Goal: Information Seeking & Learning: Learn about a topic

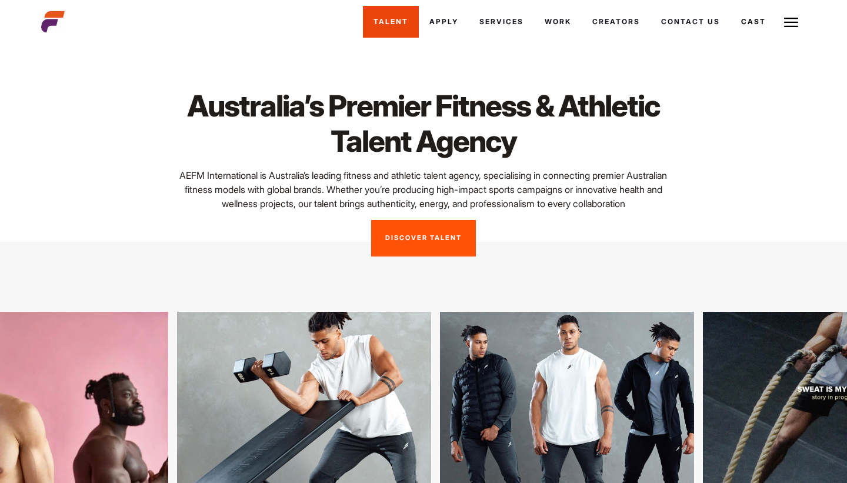
click at [406, 25] on link "Talent" at bounding box center [391, 22] width 56 height 32
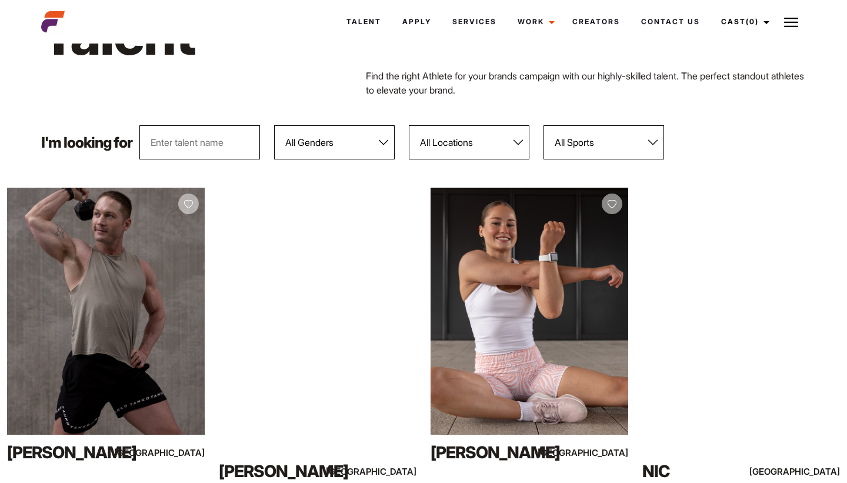
scroll to position [76, 0]
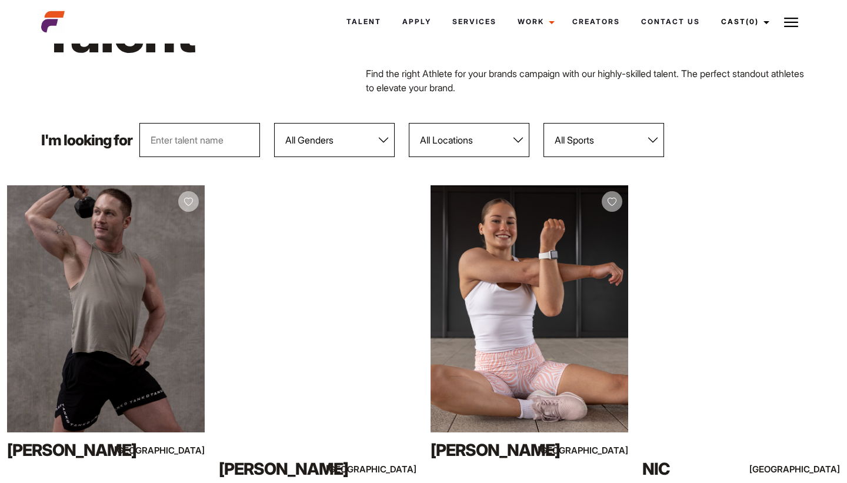
click at [352, 143] on select "All Genders [DEMOGRAPHIC_DATA] [DEMOGRAPHIC_DATA]" at bounding box center [334, 140] width 121 height 34
select select "103"
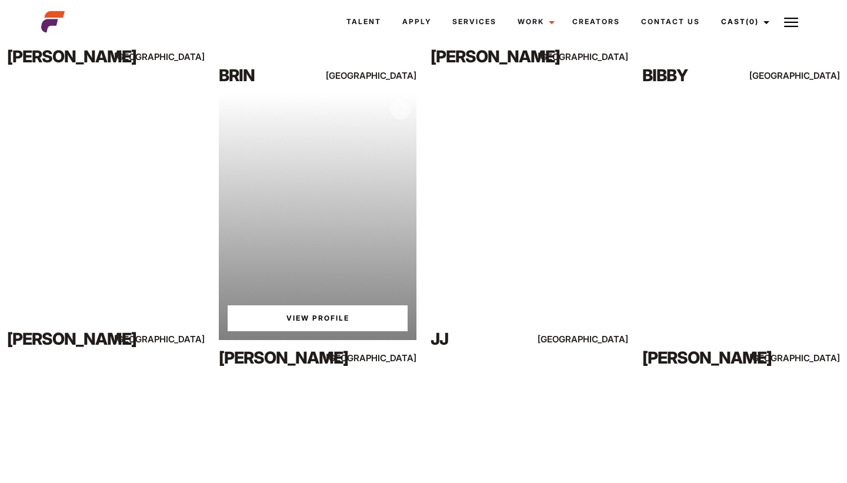
scroll to position [3857, 0]
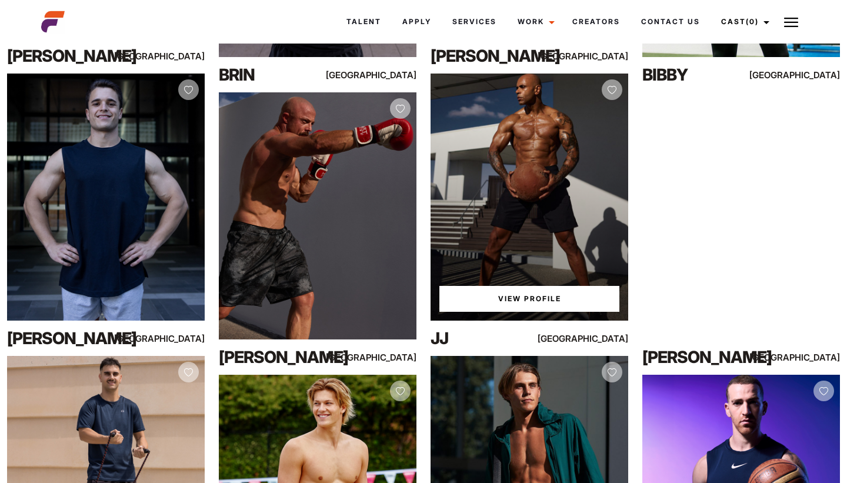
click at [536, 154] on div "View Profile" at bounding box center [529, 196] width 198 height 247
click at [518, 296] on link "View Profile" at bounding box center [529, 299] width 180 height 26
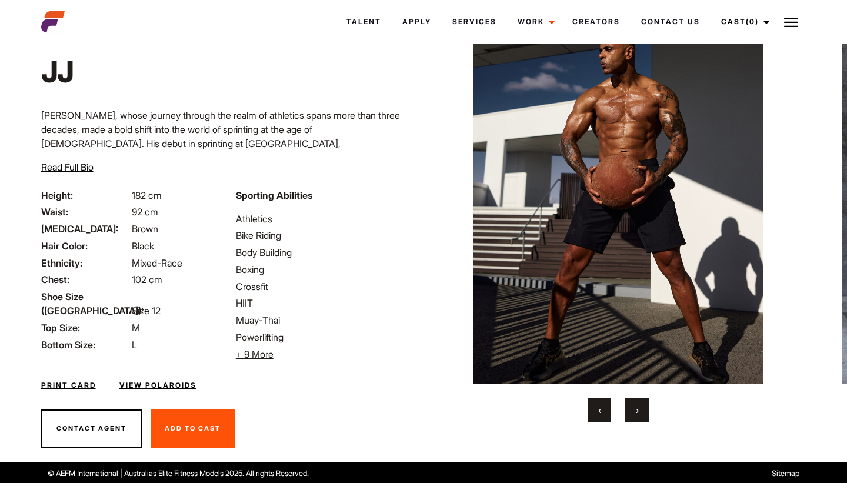
scroll to position [56, 0]
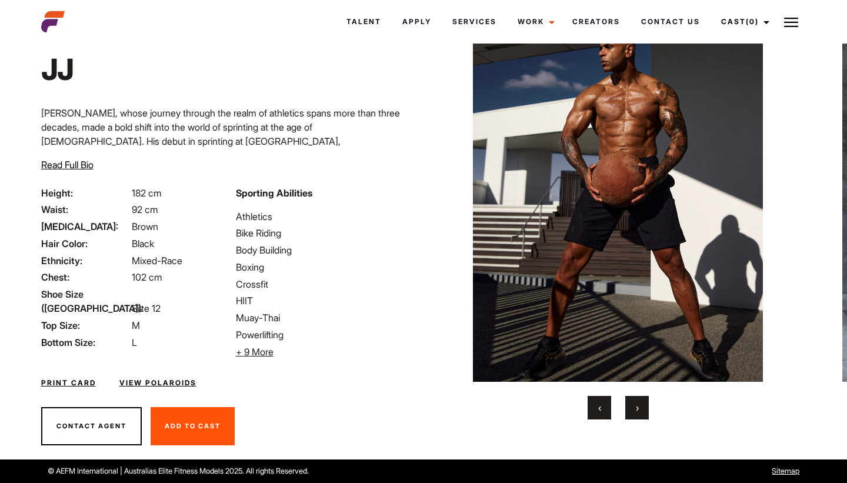
click at [255, 351] on span "+ 9 More" at bounding box center [255, 352] width 38 height 12
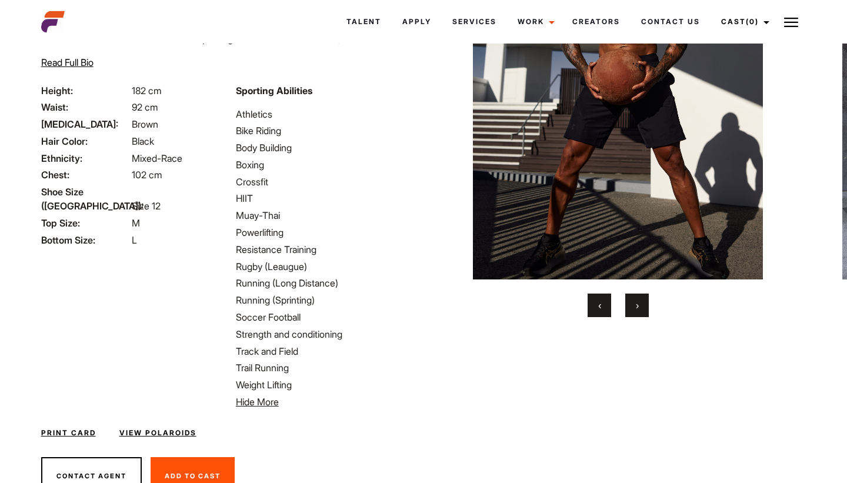
scroll to position [208, 0]
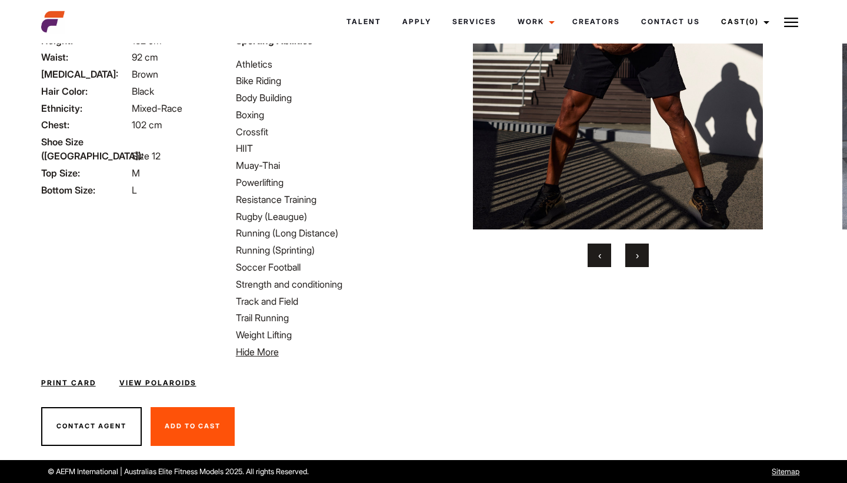
click at [245, 346] on span "Hide More" at bounding box center [257, 352] width 43 height 12
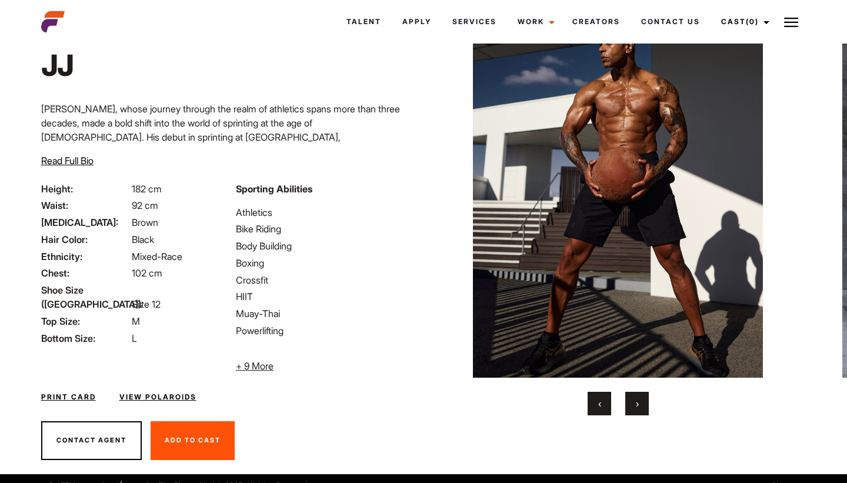
scroll to position [56, 0]
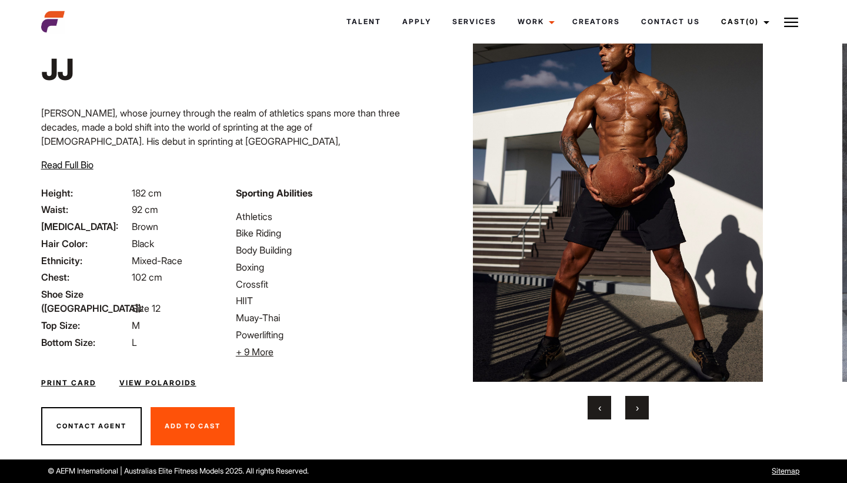
click at [249, 357] on li "+ 9 More Hide More" at bounding box center [326, 352] width 180 height 14
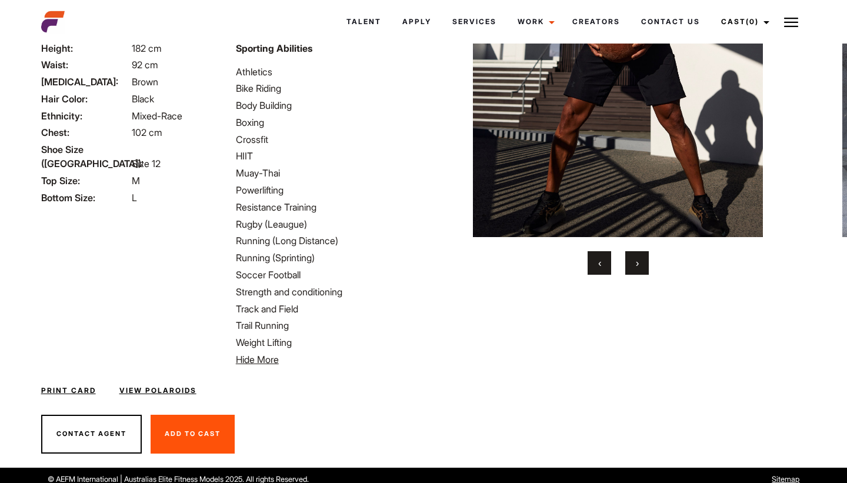
scroll to position [208, 0]
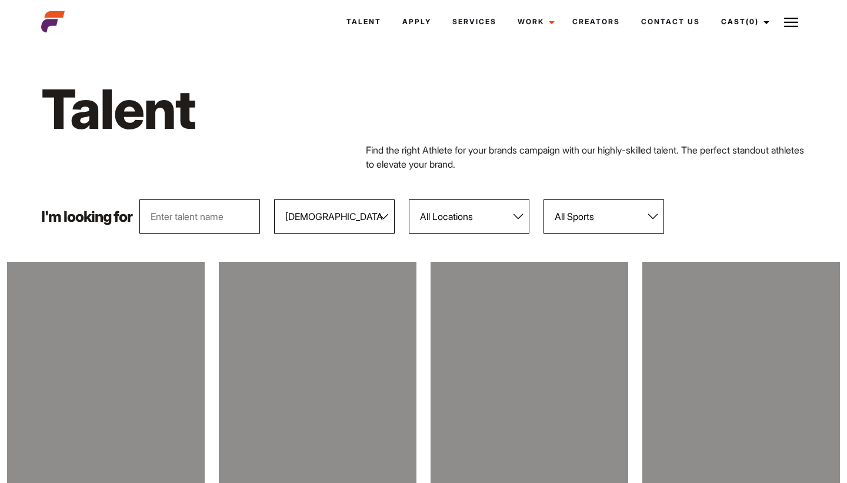
select select "103"
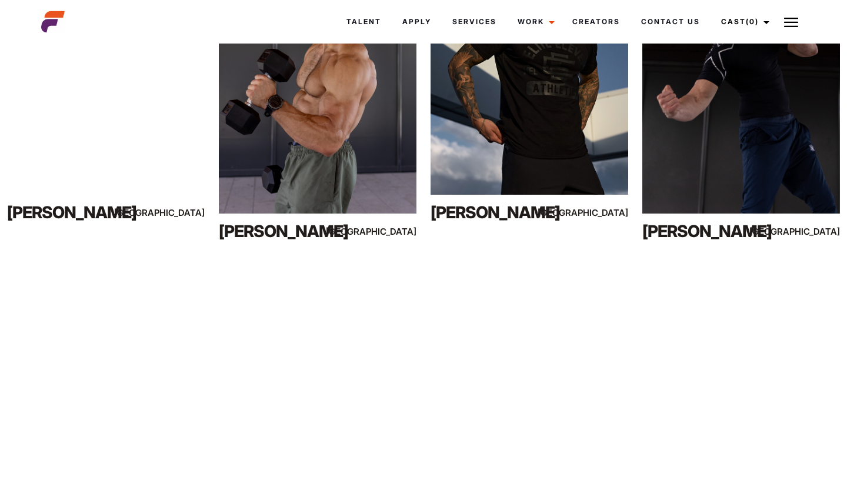
scroll to position [599, 0]
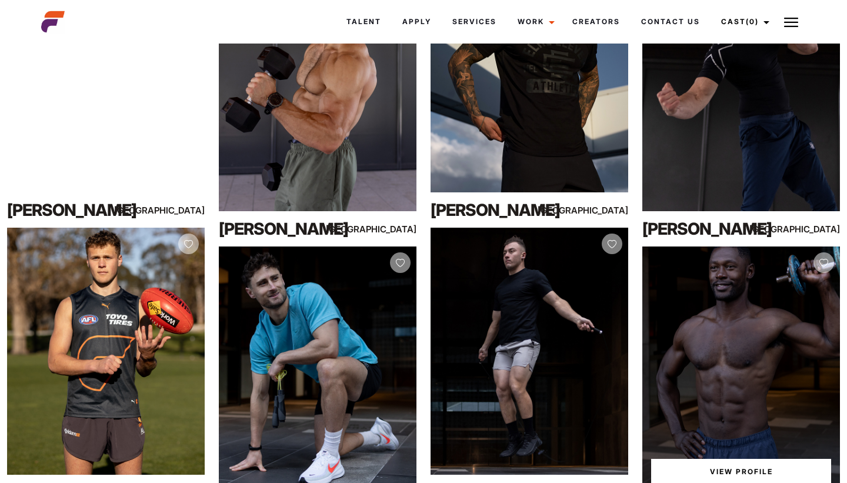
click at [671, 296] on div "View Profile" at bounding box center [741, 369] width 198 height 247
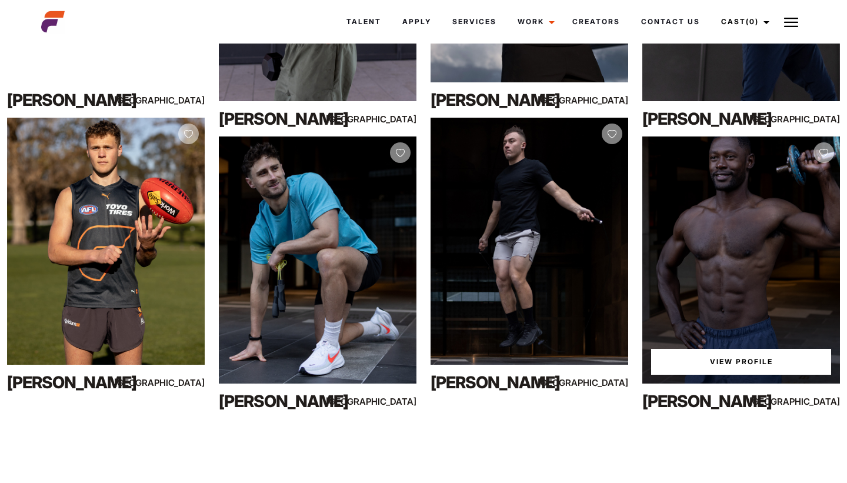
scroll to position [711, 0]
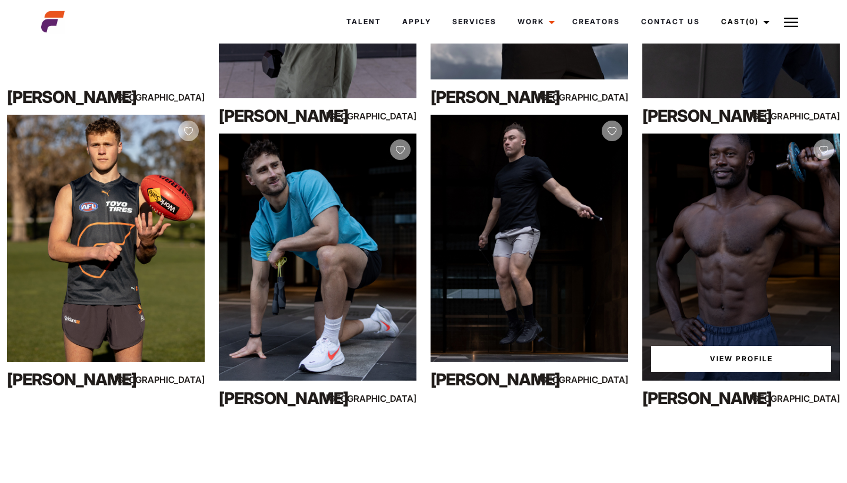
click at [678, 346] on link "View Profile" at bounding box center [741, 359] width 180 height 26
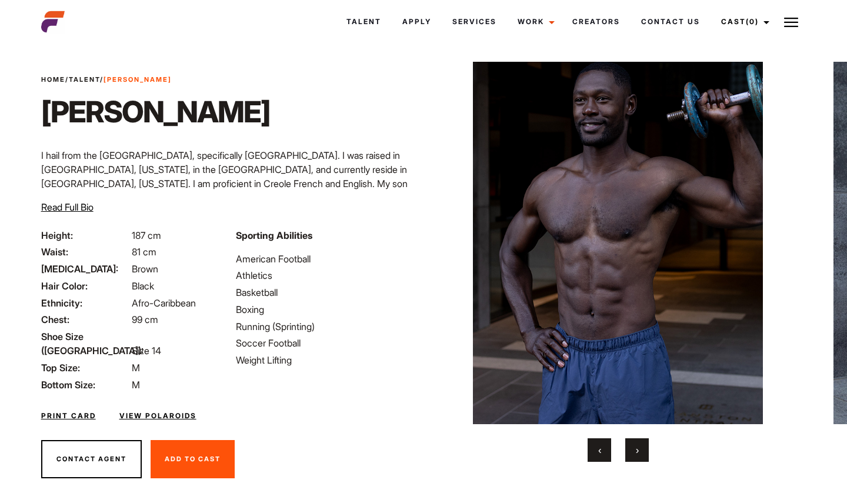
scroll to position [19, 0]
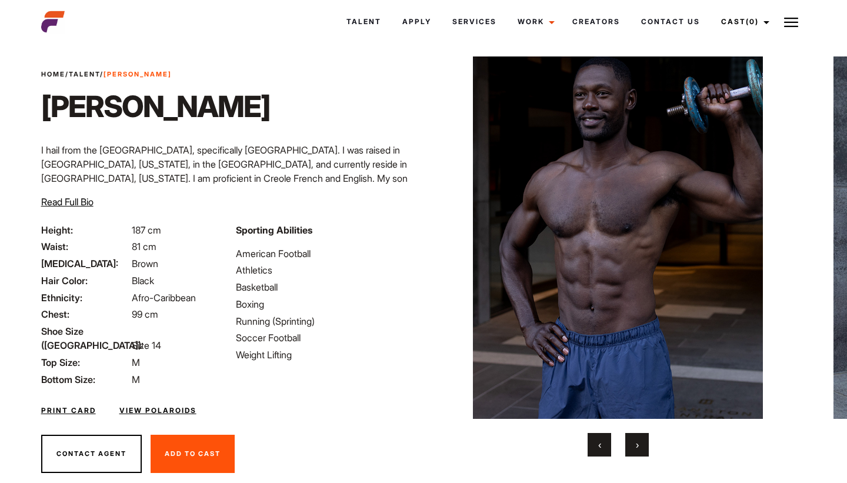
click at [633, 443] on button "›" at bounding box center [637, 445] width 24 height 24
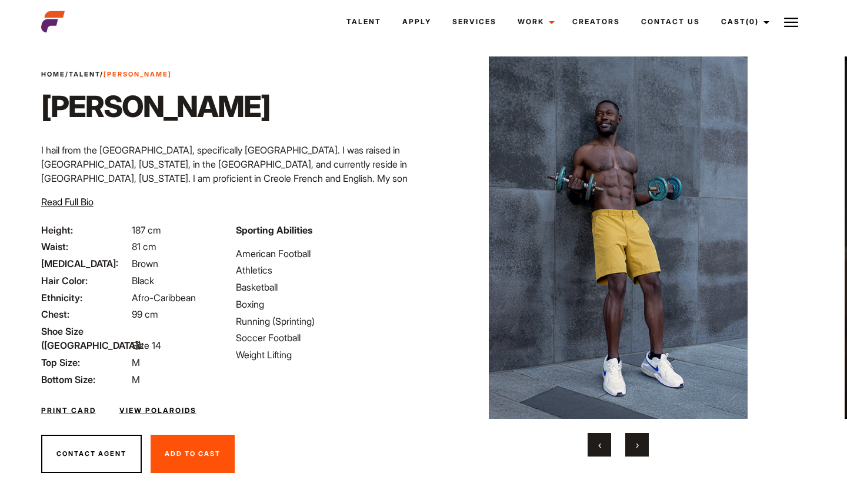
click at [633, 443] on button "›" at bounding box center [637, 445] width 24 height 24
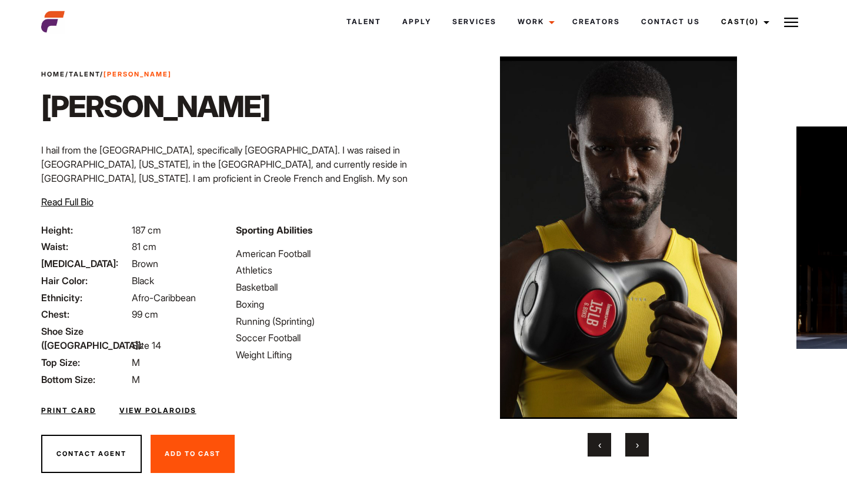
click at [633, 443] on button "›" at bounding box center [637, 445] width 24 height 24
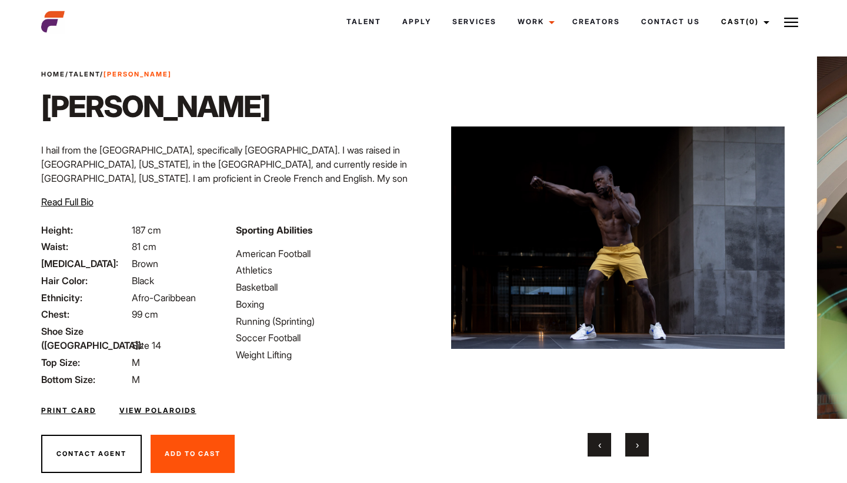
click at [633, 443] on button "›" at bounding box center [637, 445] width 24 height 24
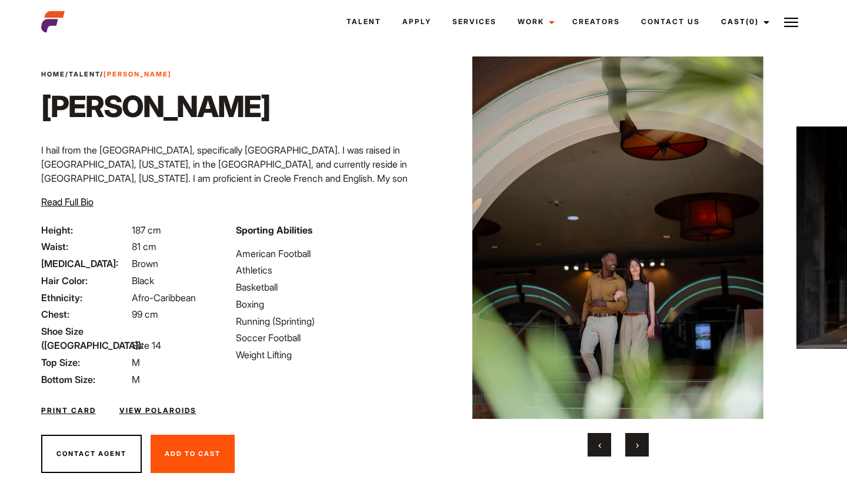
click at [633, 443] on button "›" at bounding box center [637, 445] width 24 height 24
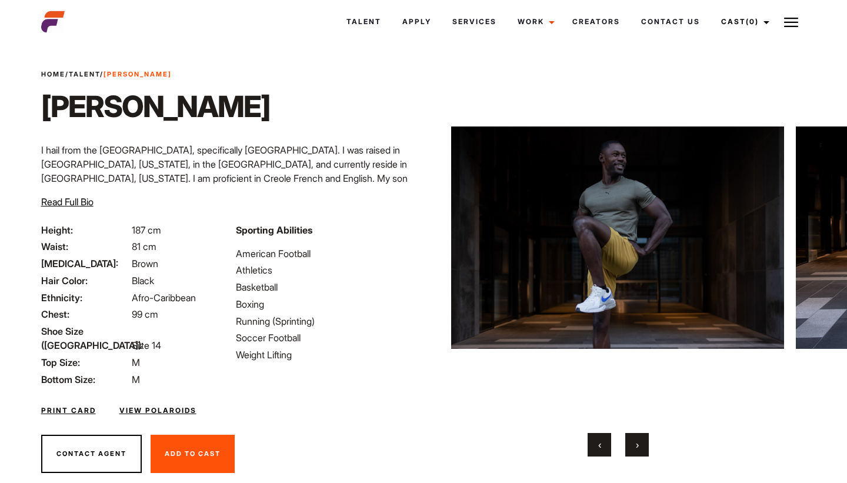
click at [633, 443] on button "›" at bounding box center [637, 445] width 24 height 24
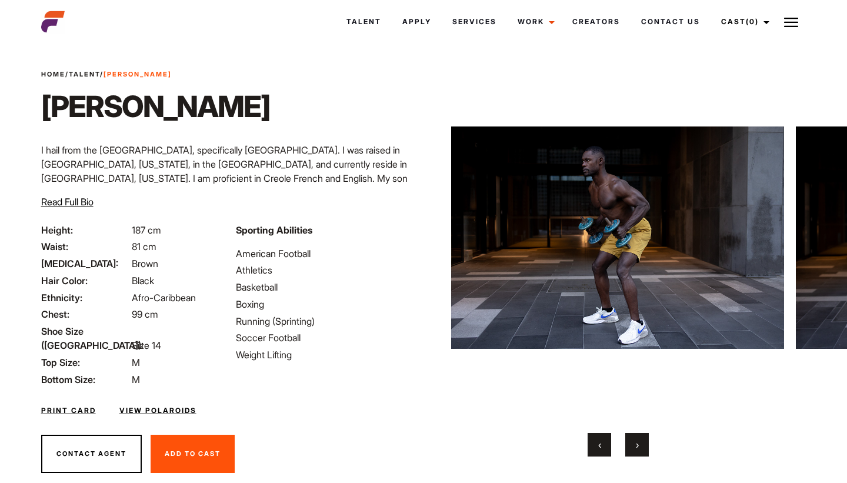
click at [633, 443] on button "›" at bounding box center [637, 445] width 24 height 24
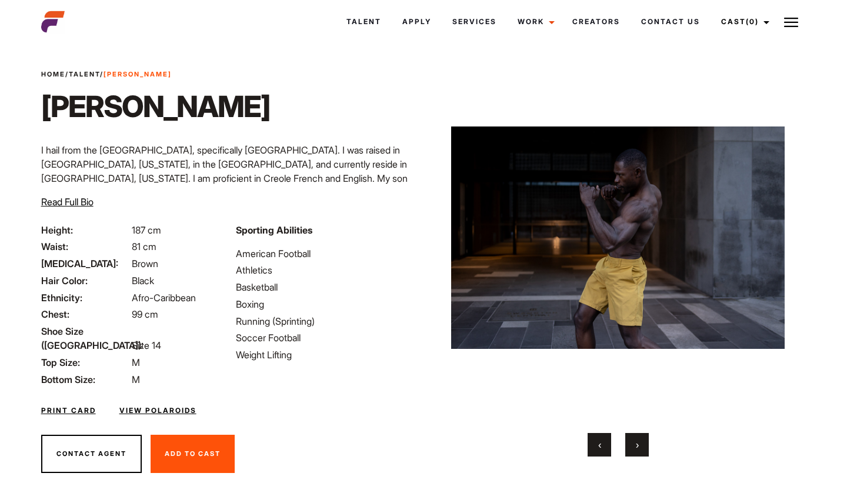
click at [633, 443] on button "›" at bounding box center [637, 445] width 24 height 24
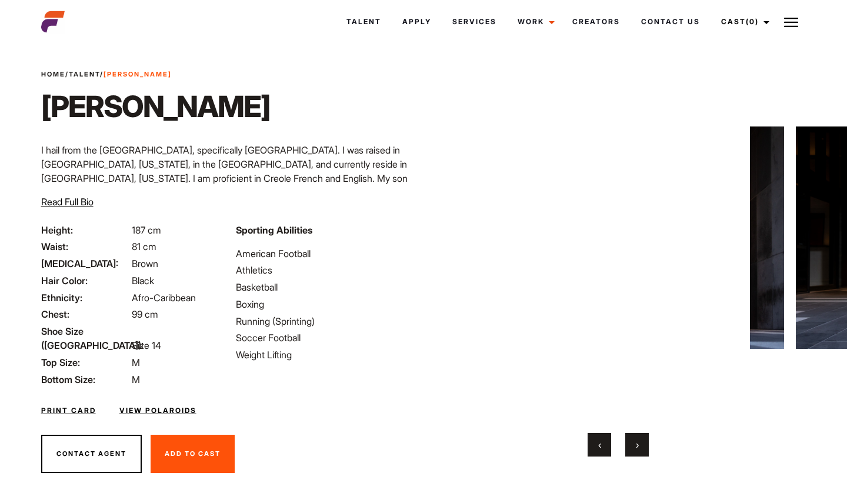
click at [633, 443] on button "›" at bounding box center [637, 445] width 24 height 24
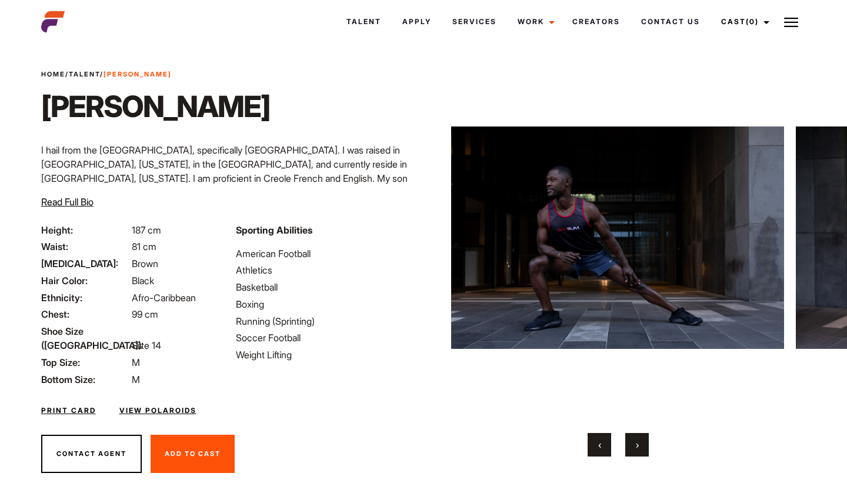
click at [633, 443] on button "›" at bounding box center [637, 445] width 24 height 24
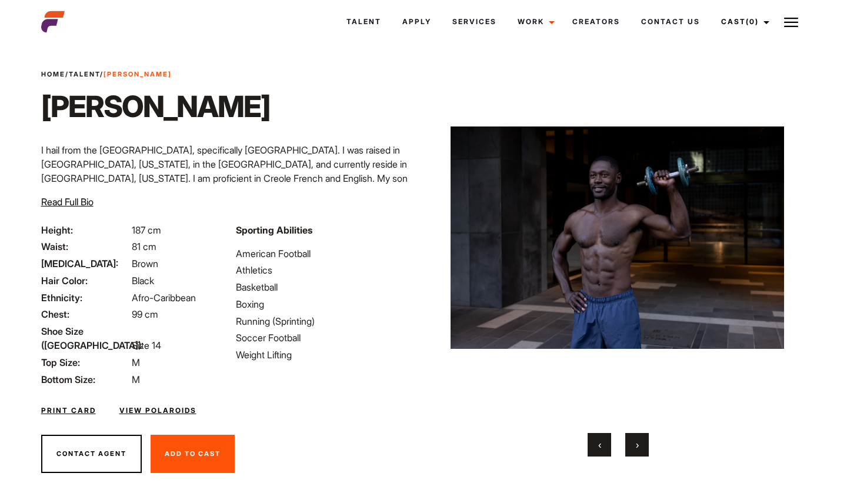
click at [633, 443] on button "›" at bounding box center [637, 445] width 24 height 24
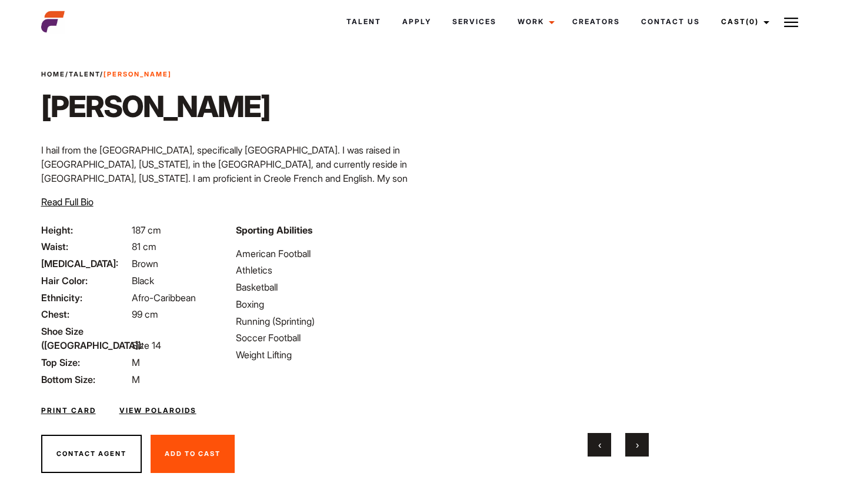
click at [606, 444] on button "‹" at bounding box center [599, 445] width 24 height 24
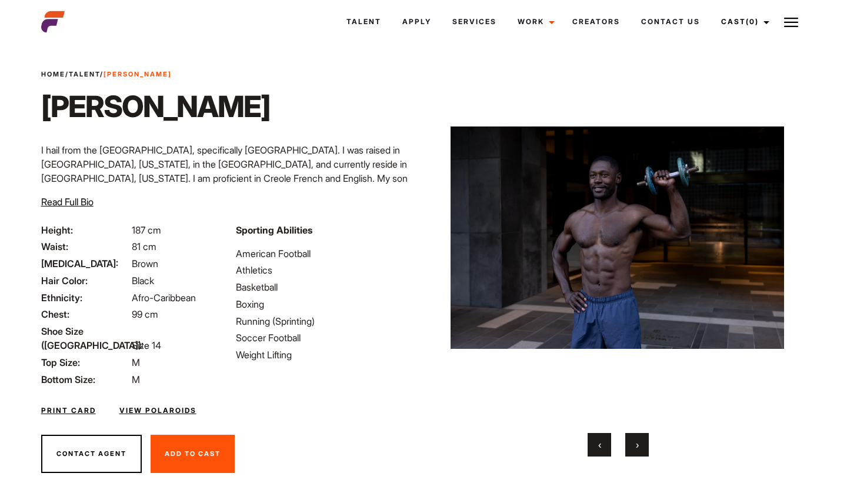
click at [606, 443] on button "‹" at bounding box center [599, 445] width 24 height 24
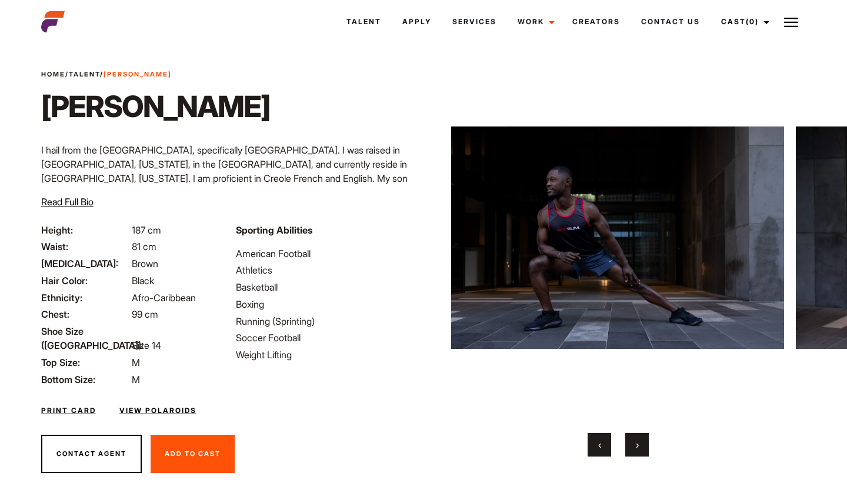
click at [640, 449] on button "›" at bounding box center [637, 445] width 24 height 24
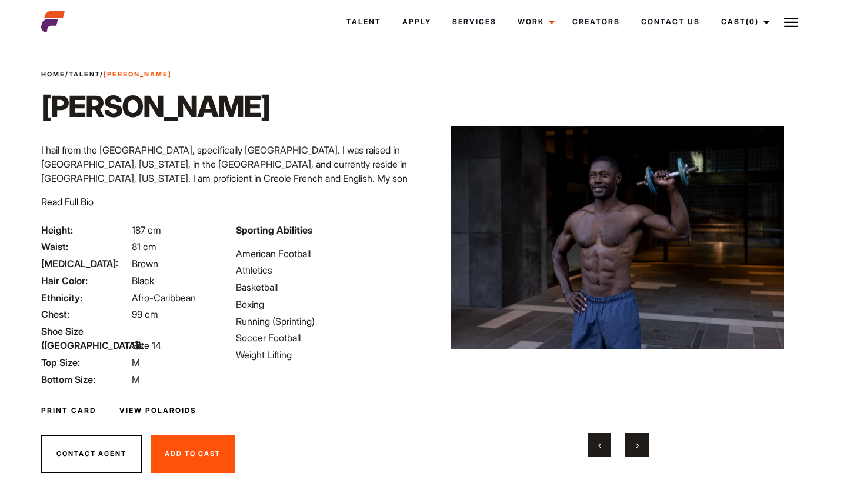
click at [640, 449] on button "›" at bounding box center [637, 445] width 24 height 24
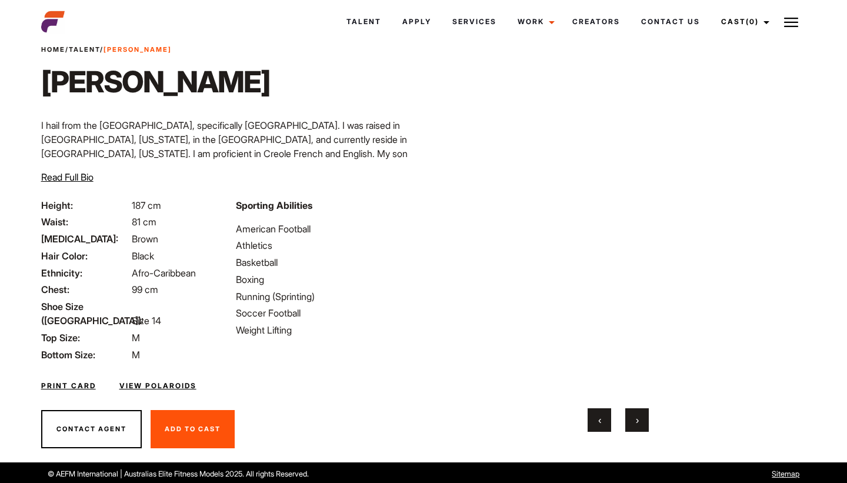
scroll to position [0, 0]
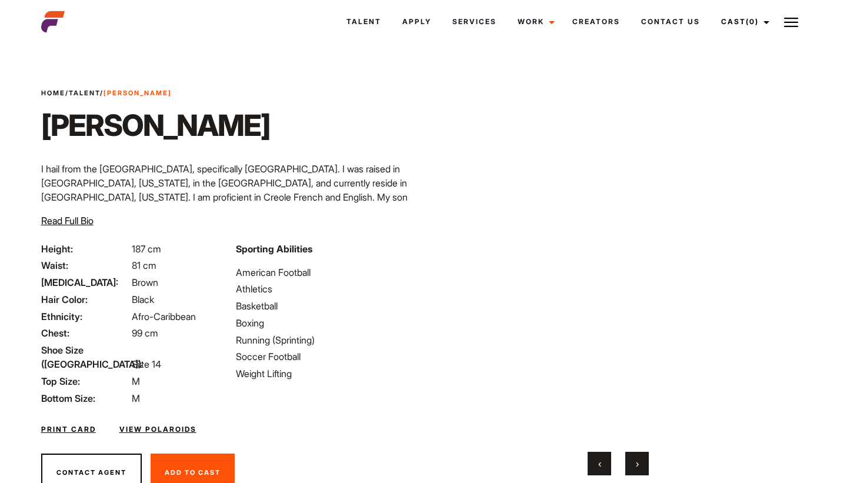
click at [633, 459] on button "›" at bounding box center [637, 464] width 24 height 24
click at [645, 463] on button "›" at bounding box center [637, 464] width 24 height 24
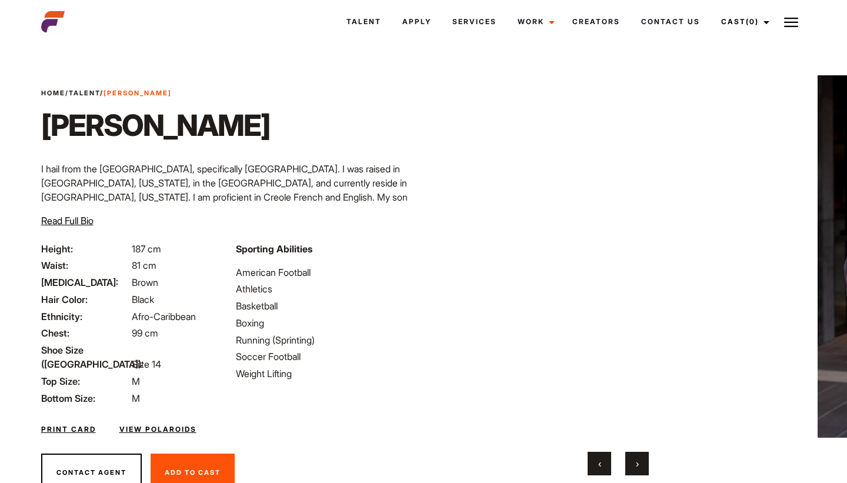
click at [633, 470] on button "›" at bounding box center [637, 464] width 24 height 24
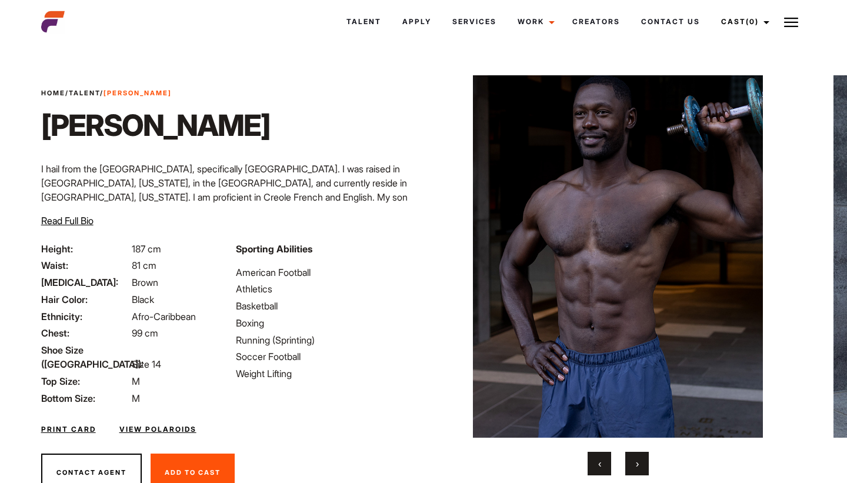
click at [633, 470] on button "›" at bounding box center [637, 464] width 24 height 24
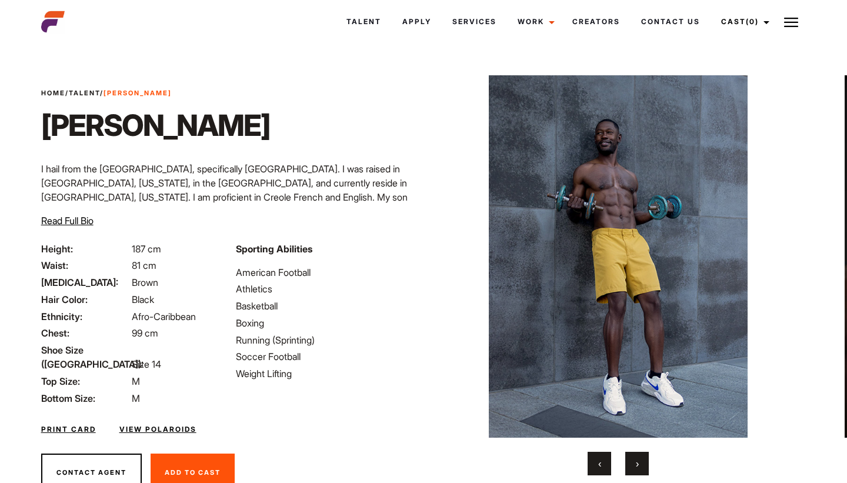
click at [633, 470] on button "›" at bounding box center [637, 464] width 24 height 24
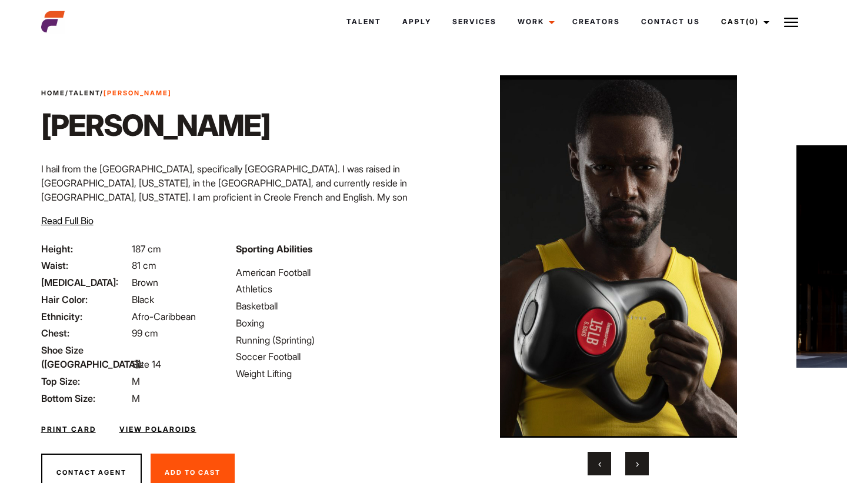
click at [633, 470] on button "›" at bounding box center [637, 464] width 24 height 24
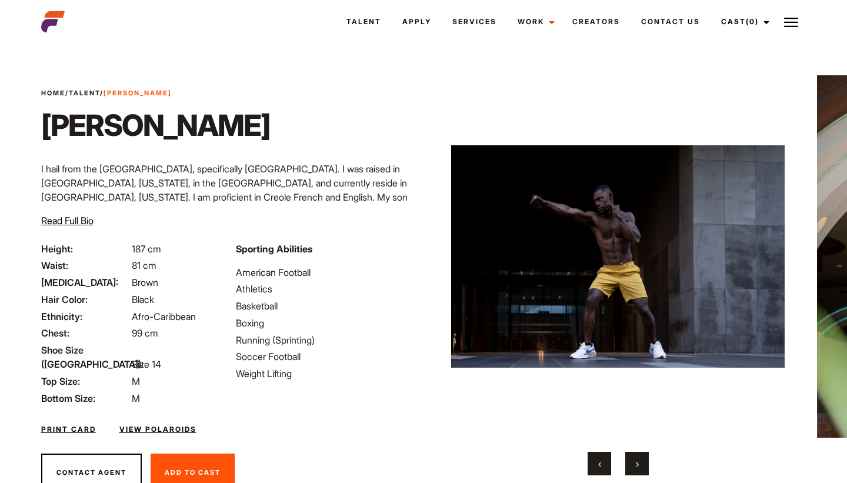
click at [633, 470] on button "›" at bounding box center [637, 464] width 24 height 24
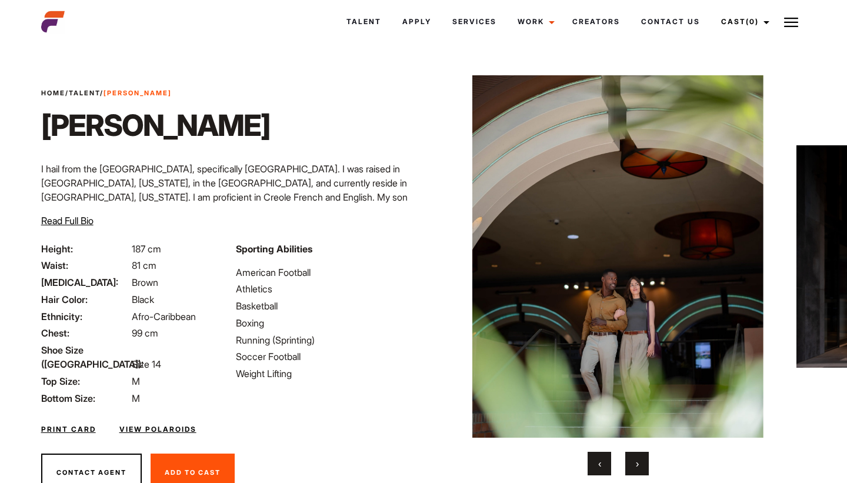
click at [163, 424] on link "View Polaroids" at bounding box center [157, 429] width 77 height 11
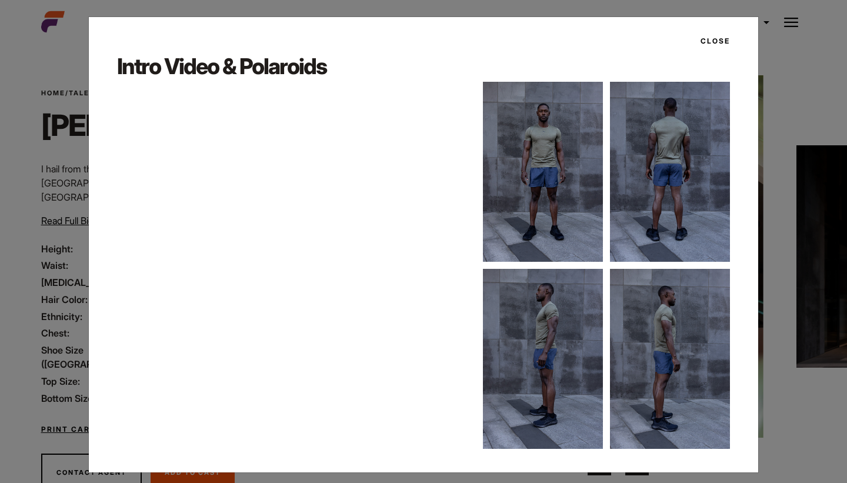
click at [723, 41] on button "Close" at bounding box center [711, 41] width 36 height 20
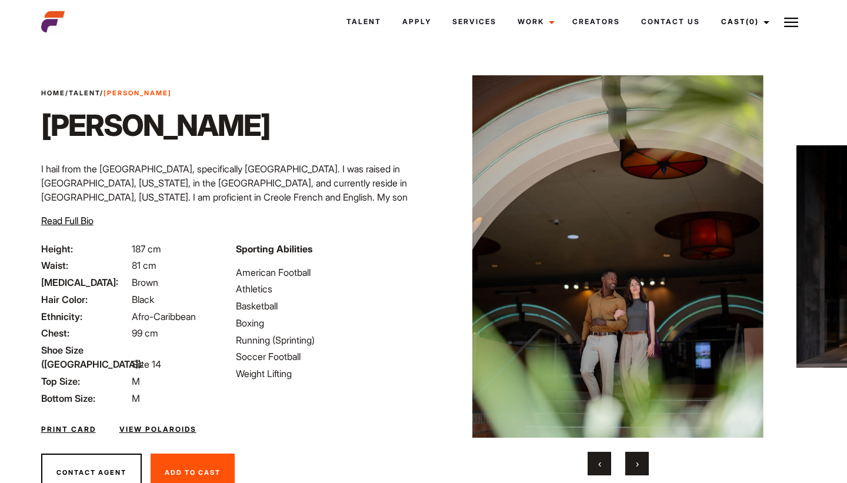
click at [634, 462] on button "›" at bounding box center [637, 464] width 24 height 24
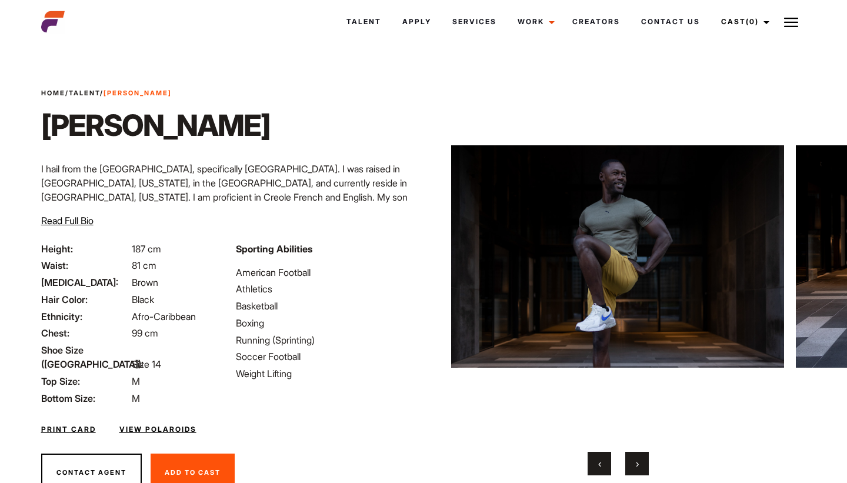
click at [634, 462] on button "›" at bounding box center [637, 464] width 24 height 24
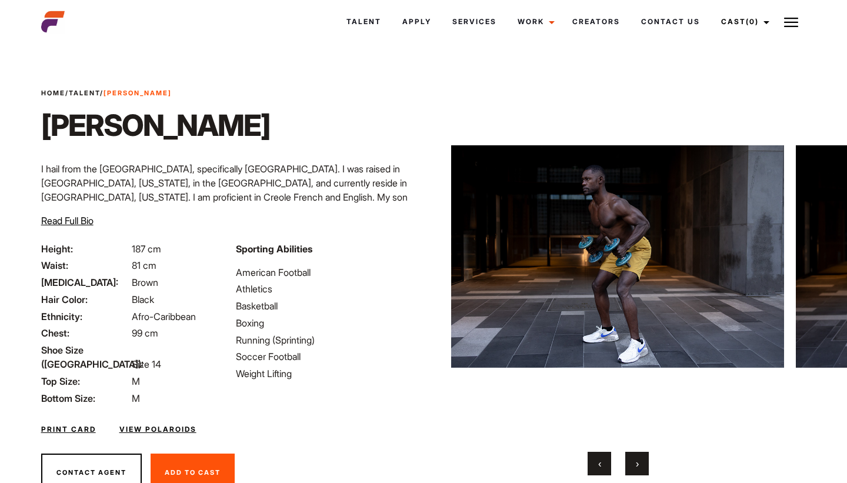
click at [636, 463] on span "›" at bounding box center [637, 463] width 3 height 12
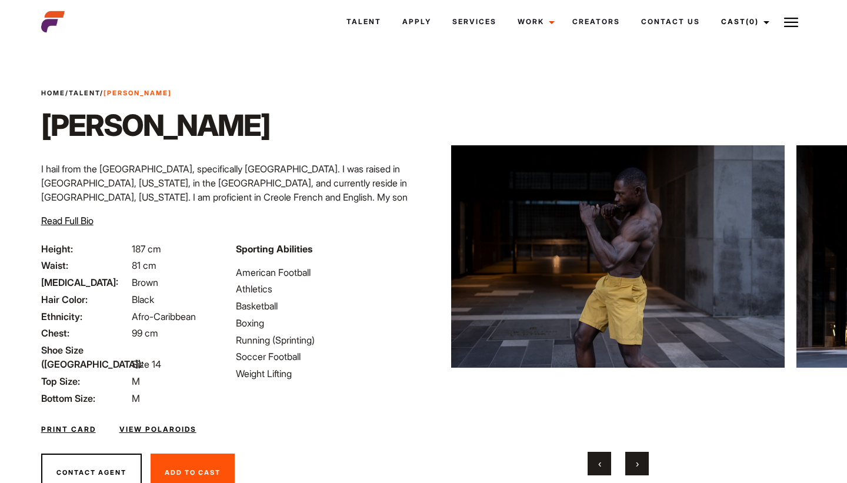
click at [604, 466] on button "‹" at bounding box center [599, 464] width 24 height 24
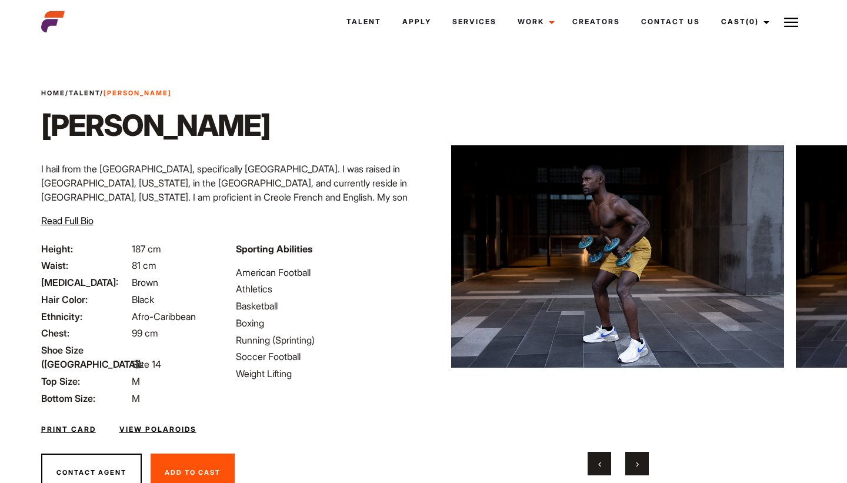
click at [604, 463] on button "‹" at bounding box center [599, 464] width 24 height 24
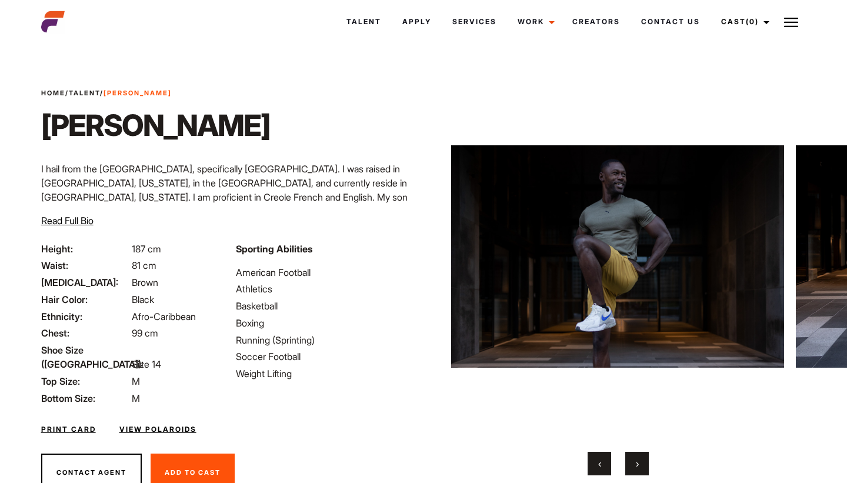
click at [604, 463] on button "‹" at bounding box center [599, 464] width 24 height 24
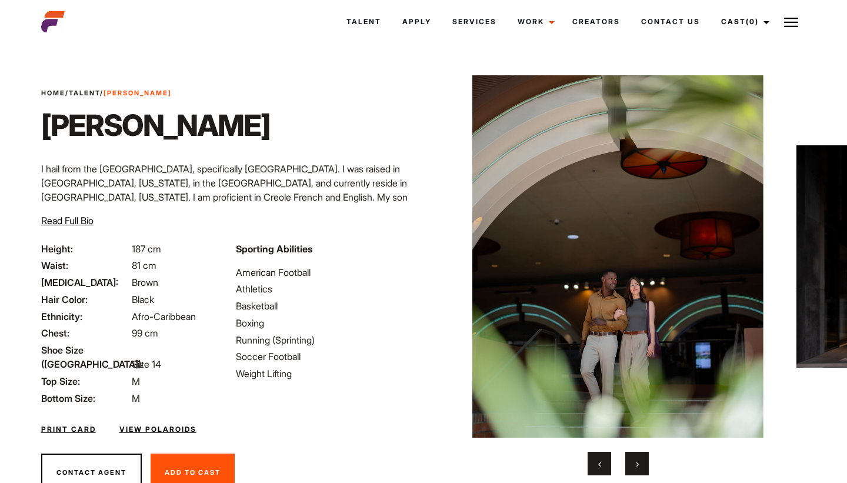
click at [604, 463] on button "‹" at bounding box center [599, 464] width 24 height 24
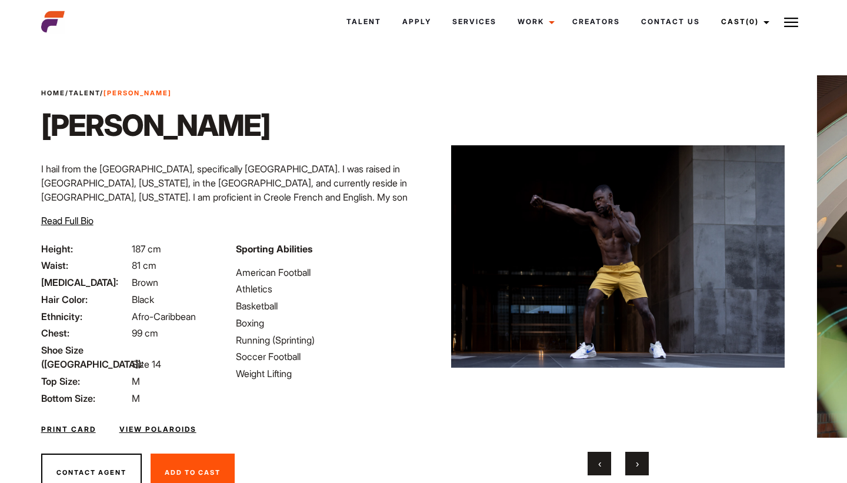
click at [634, 463] on button "›" at bounding box center [637, 464] width 24 height 24
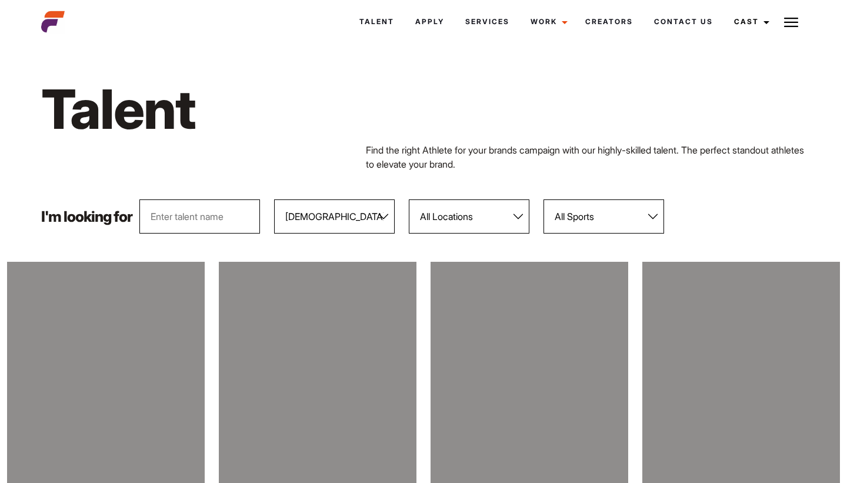
select select "103"
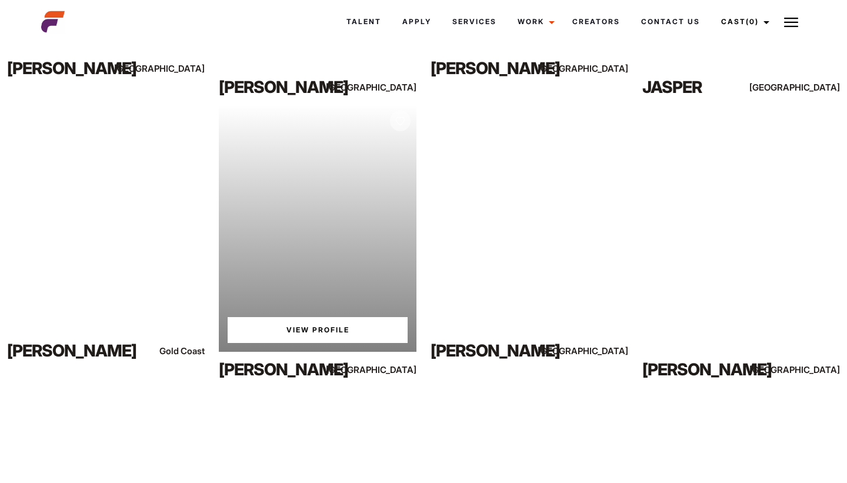
scroll to position [2727, 0]
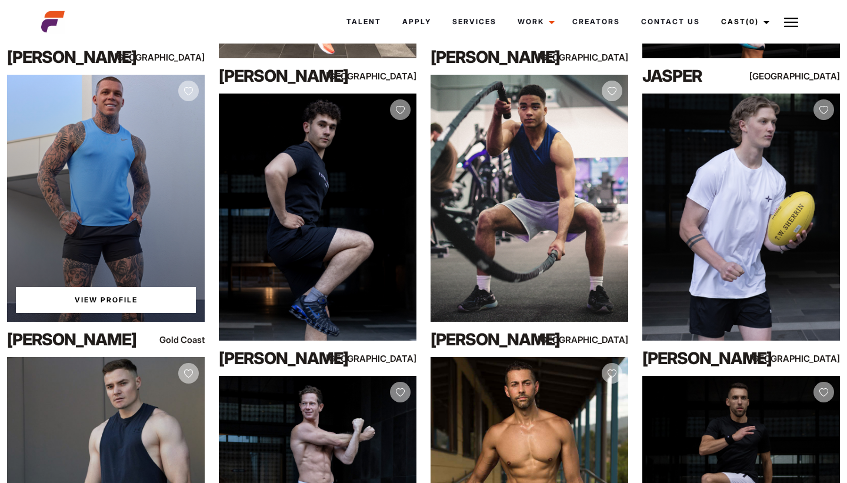
click at [180, 300] on link "View Profile" at bounding box center [106, 300] width 180 height 26
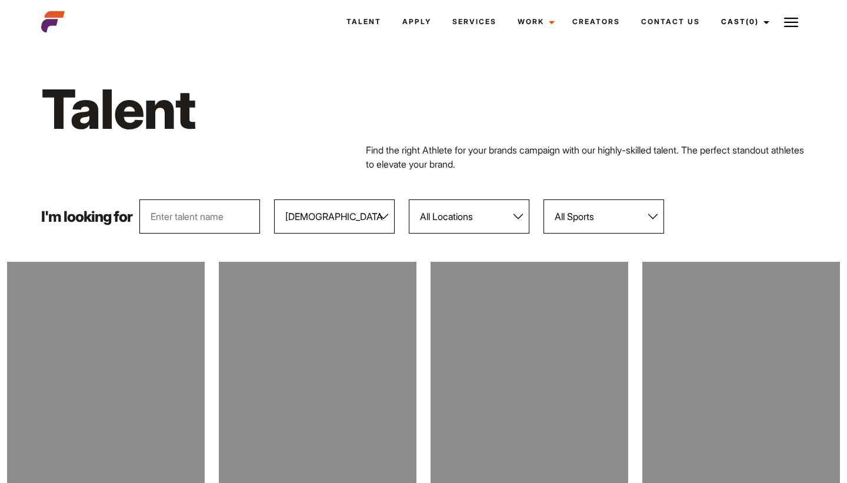
select select "103"
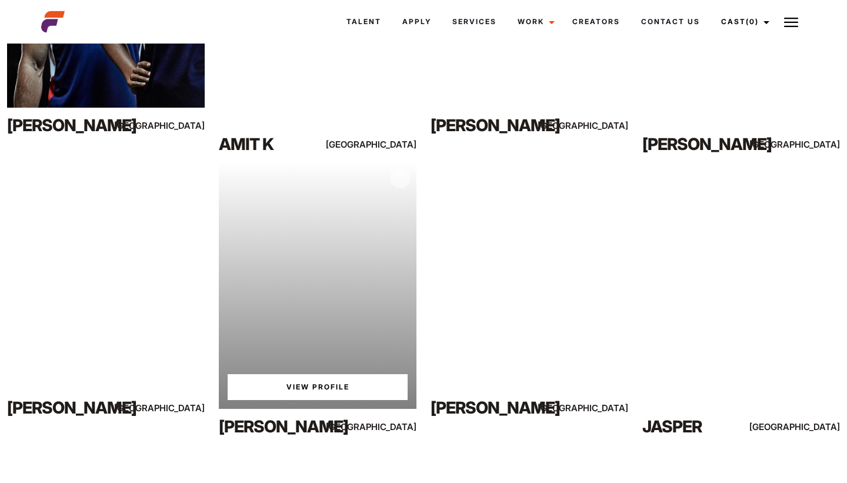
scroll to position [2389, 0]
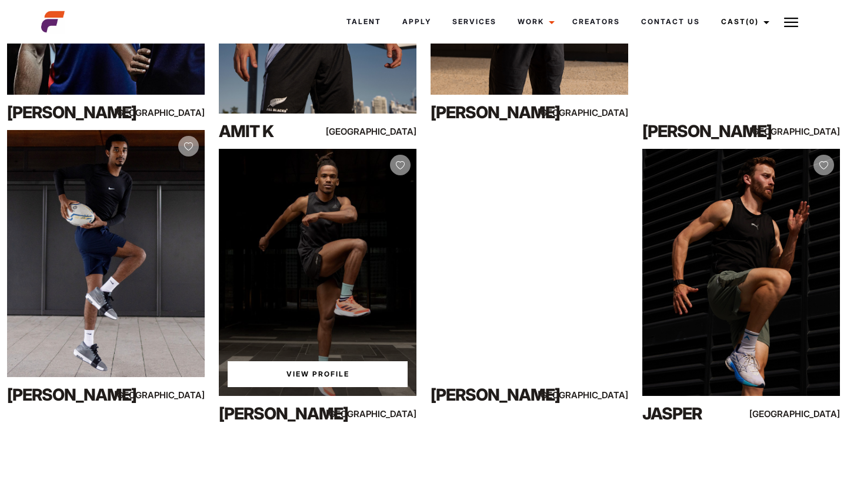
click at [362, 370] on link "View Profile" at bounding box center [318, 374] width 180 height 26
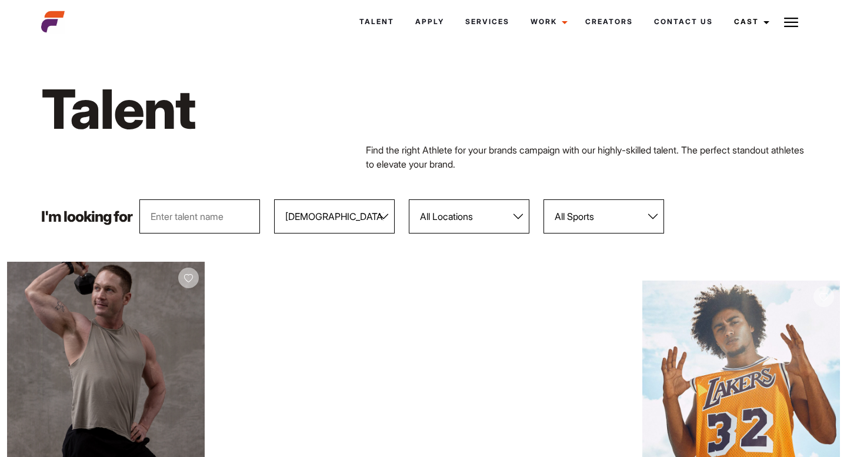
select select "103"
